Goal: Task Accomplishment & Management: Use online tool/utility

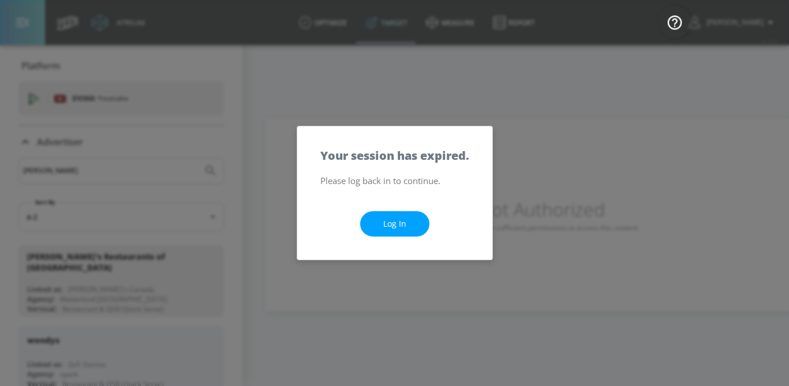
scroll to position [227, 0]
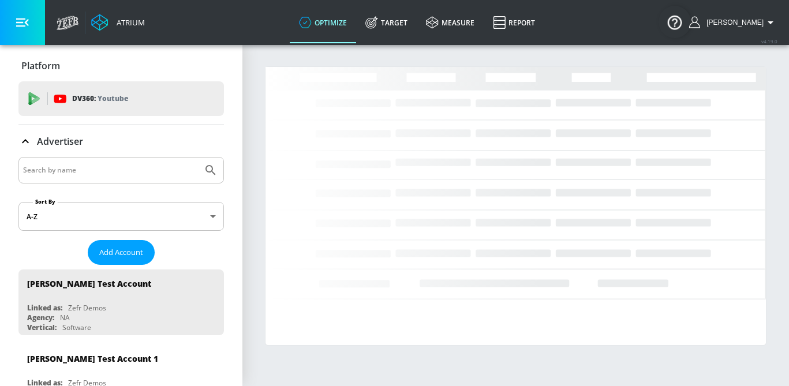
click at [68, 172] on input "Search by name" at bounding box center [110, 170] width 175 height 15
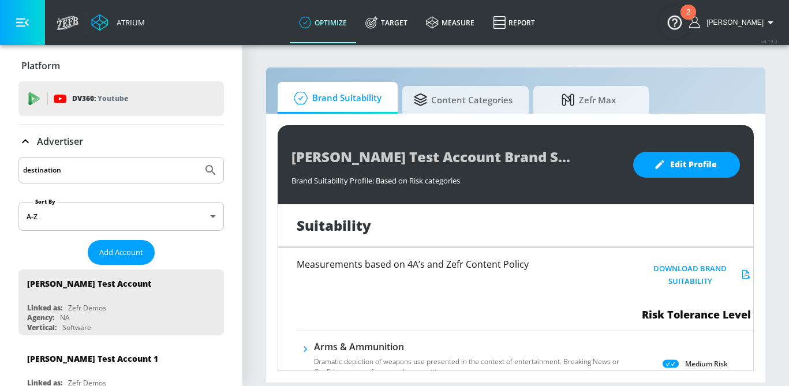
type input "destination"
click at [198, 158] on button "Submit Search" at bounding box center [210, 170] width 25 height 25
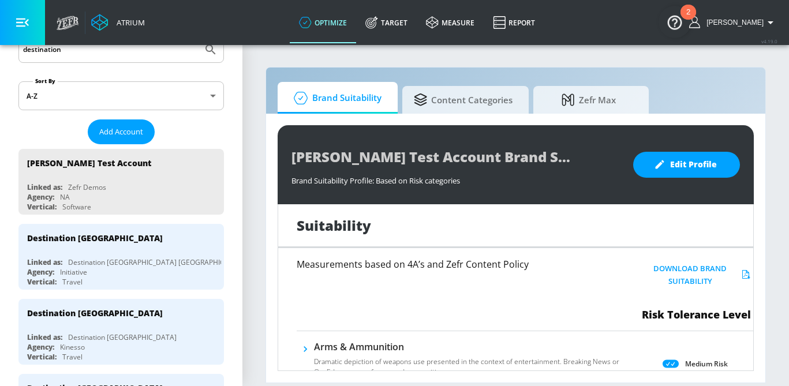
scroll to position [129, 0]
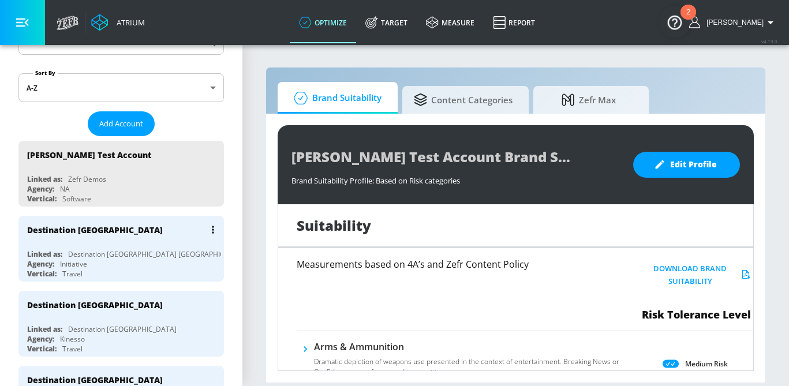
click at [116, 235] on div "Destination [GEOGRAPHIC_DATA]" at bounding box center [124, 230] width 194 height 28
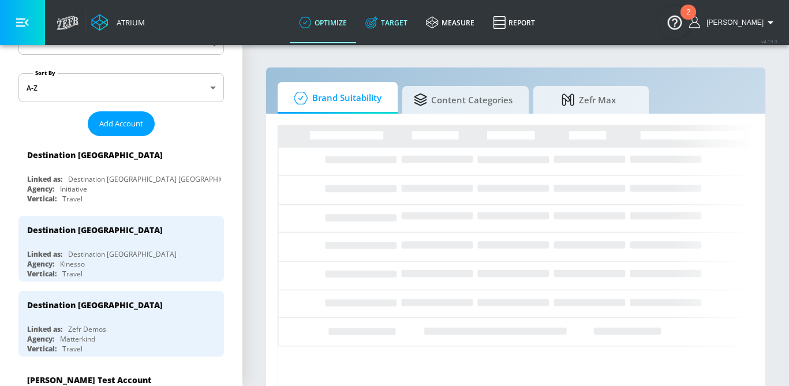
click at [405, 20] on link "Target" at bounding box center [386, 23] width 61 height 42
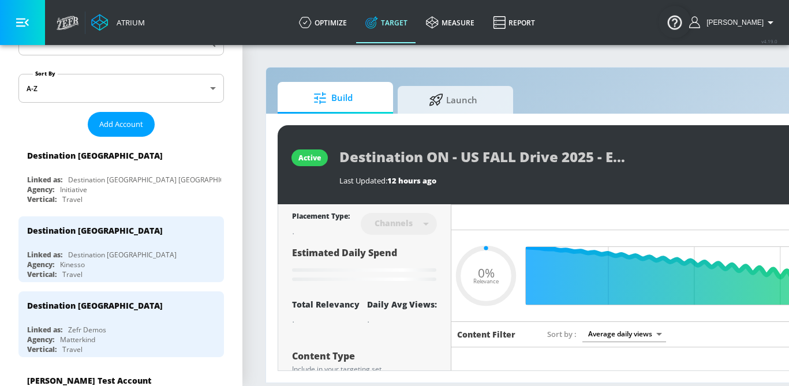
type input "0.05"
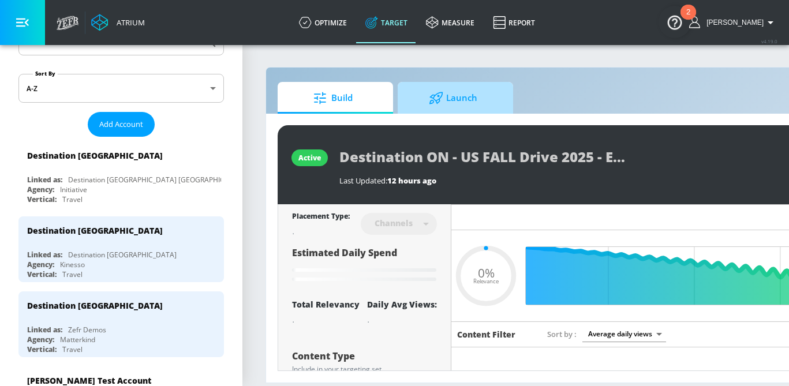
click at [440, 88] on span "Launch" at bounding box center [453, 98] width 88 height 28
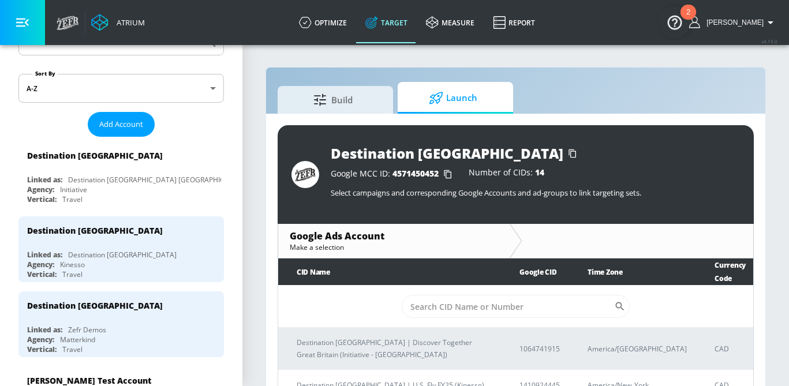
click at [459, 319] on td "​" at bounding box center [515, 307] width 475 height 42
click at [455, 311] on input "Sort By" at bounding box center [508, 306] width 213 height 23
paste input "[PHONE_NUMBER]"
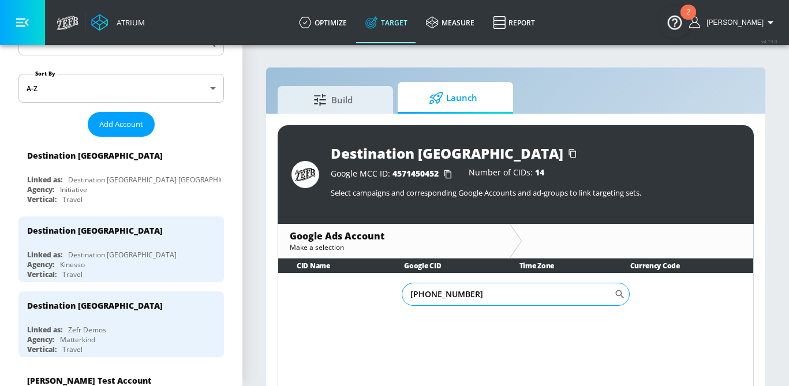
click at [444, 295] on input "[PHONE_NUMBER]" at bounding box center [508, 294] width 213 height 23
click at [427, 294] on input "791-7852664" at bounding box center [508, 294] width 213 height 23
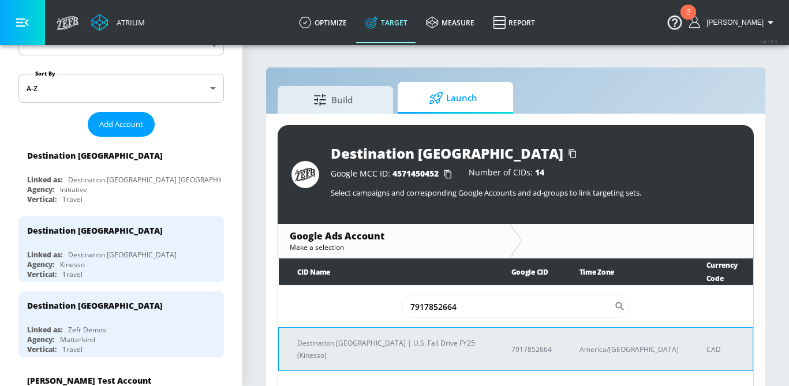
type input "7917852664"
click at [360, 337] on p "Destination [GEOGRAPHIC_DATA] | U.S. Fall Drive FY25 (Kinesso)" at bounding box center [390, 349] width 187 height 24
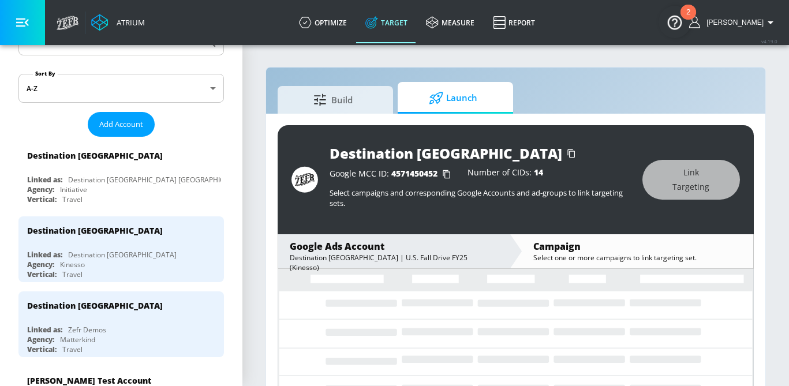
scroll to position [27, 0]
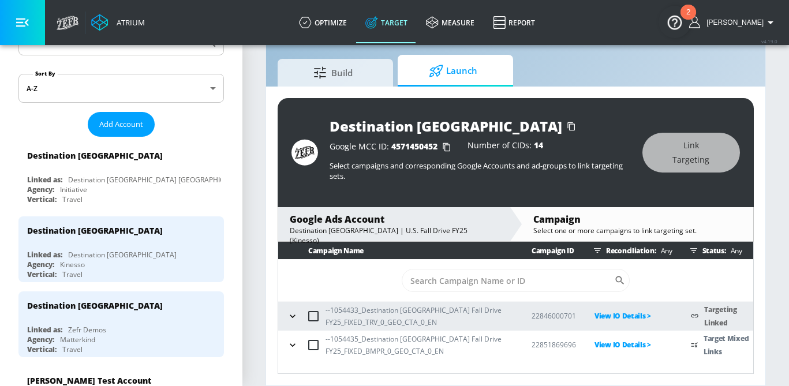
click at [292, 346] on icon "button" at bounding box center [293, 346] width 12 height 12
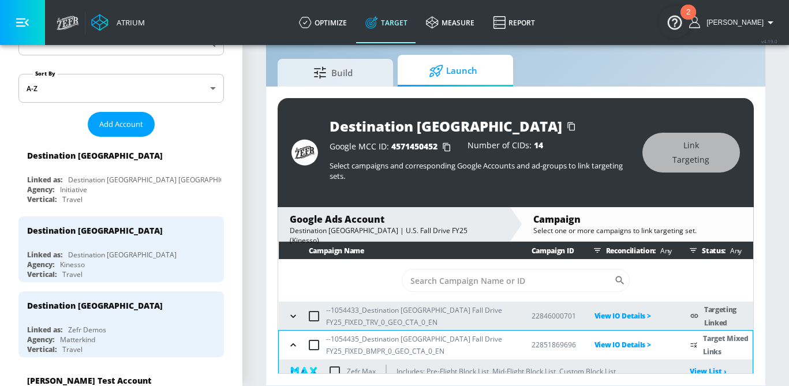
scroll to position [75, 0]
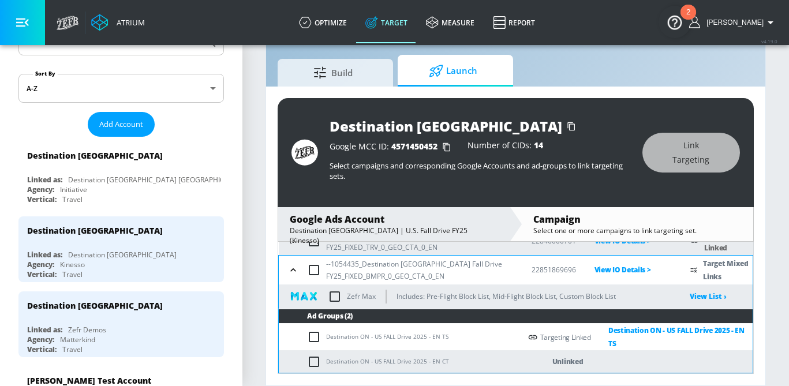
click at [312, 363] on input "checkbox" at bounding box center [316, 362] width 19 height 14
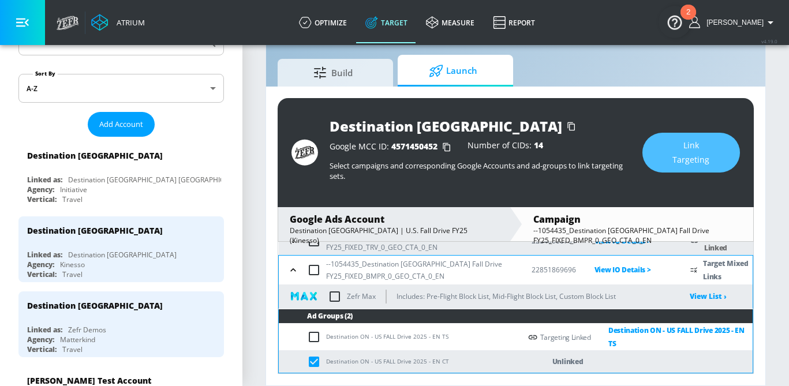
click at [666, 147] on button "Link Targeting" at bounding box center [692, 153] width 98 height 40
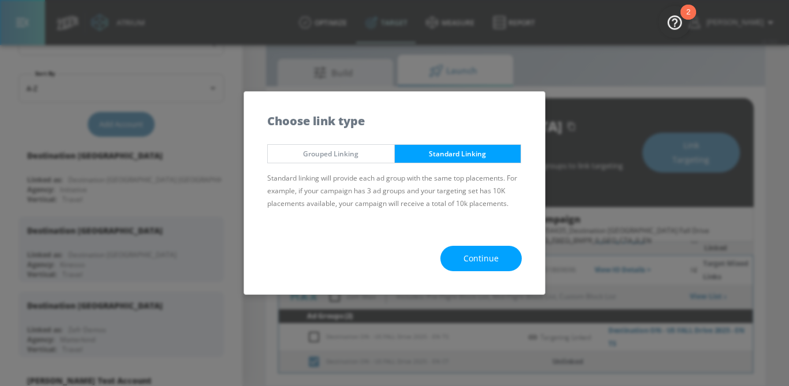
click at [474, 262] on span "Continue" at bounding box center [481, 259] width 35 height 14
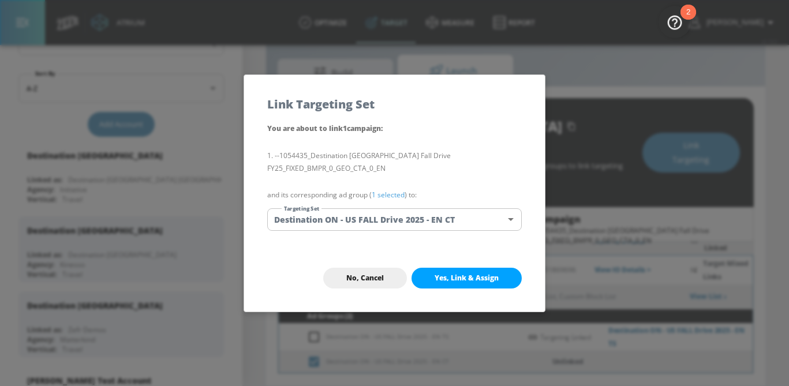
click at [392, 192] on link "1 selected" at bounding box center [388, 195] width 33 height 10
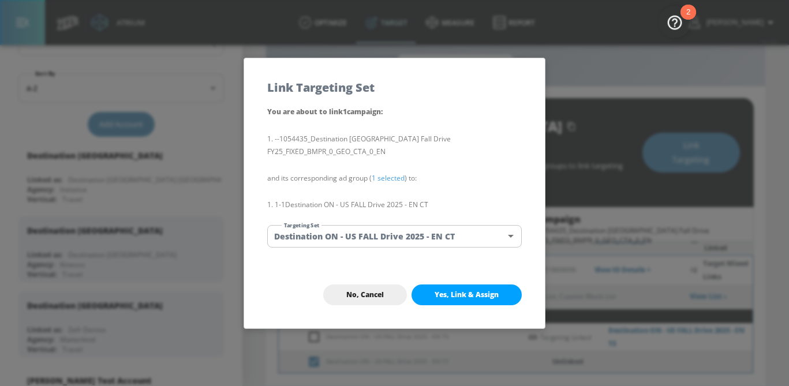
click at [469, 296] on span "Yes, Link & Assign" at bounding box center [467, 294] width 64 height 9
checkbox input "false"
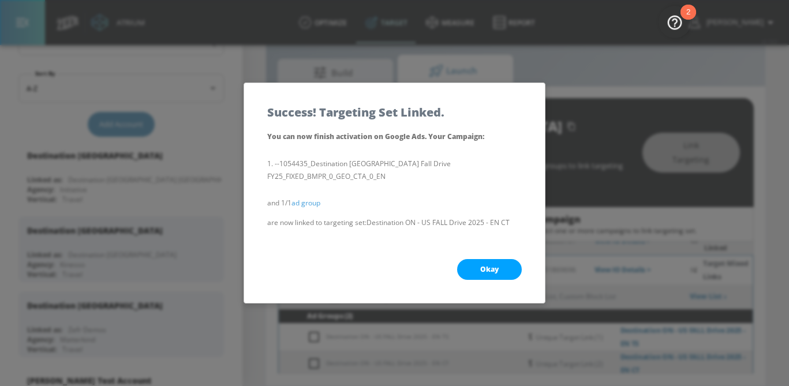
click at [485, 267] on span "Okay" at bounding box center [489, 269] width 18 height 9
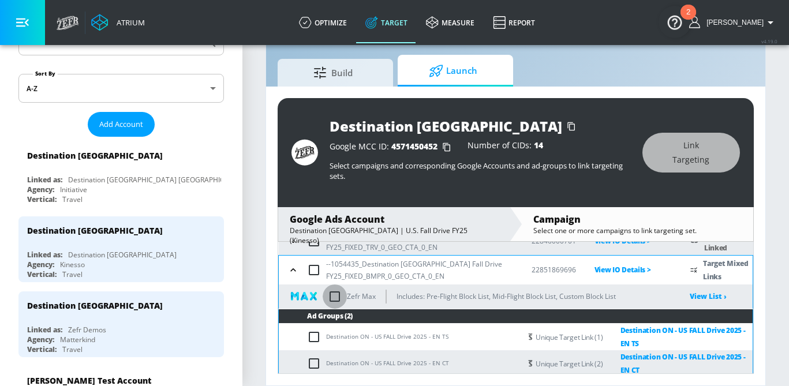
click at [337, 295] on input "checkbox" at bounding box center [335, 297] width 24 height 24
checkbox input "true"
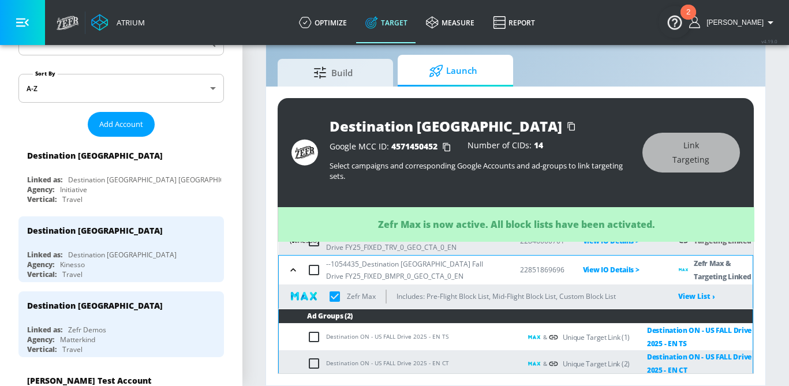
click at [298, 274] on icon "button" at bounding box center [294, 270] width 12 height 12
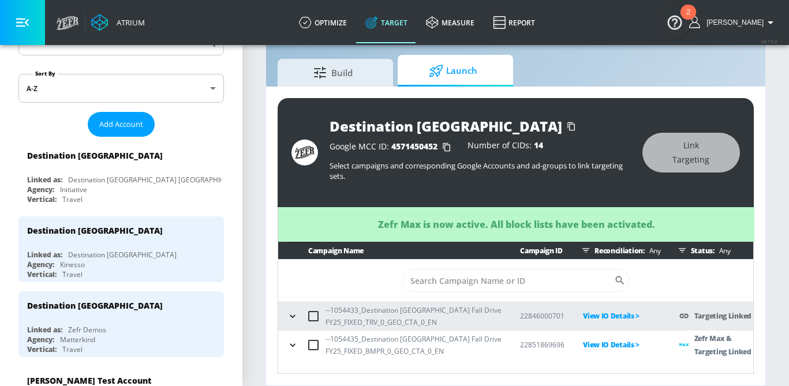
scroll to position [0, 0]
click at [291, 319] on icon "button" at bounding box center [293, 317] width 12 height 12
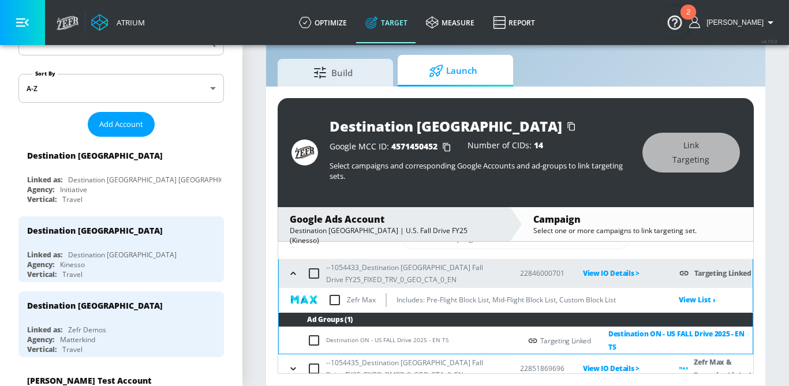
scroll to position [39, 0]
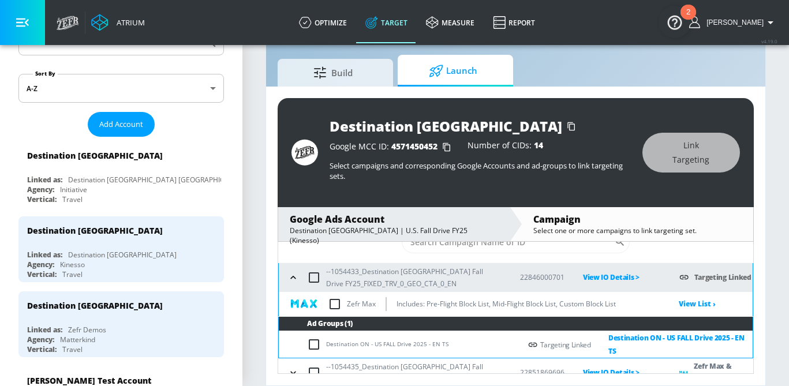
click at [293, 278] on icon "button" at bounding box center [294, 278] width 12 height 12
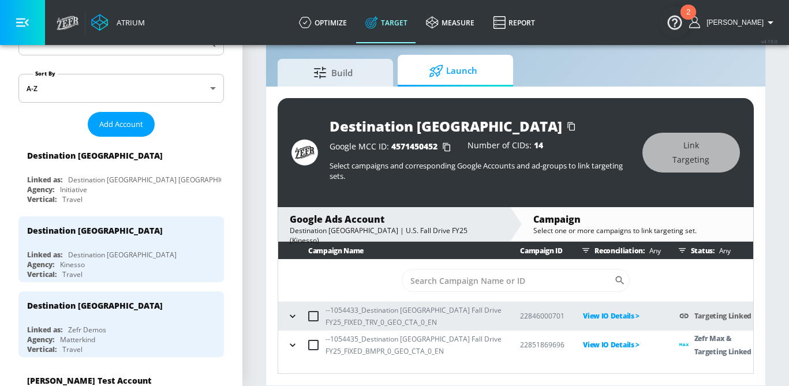
scroll to position [0, 0]
